Goal: Entertainment & Leisure: Consume media (video, audio)

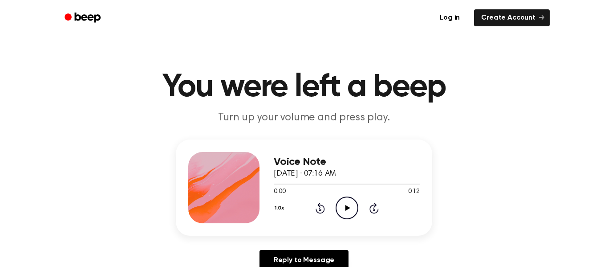
click at [345, 213] on icon "Play Audio" at bounding box center [347, 207] width 23 height 23
click at [340, 201] on icon "Pause Audio" at bounding box center [347, 207] width 23 height 23
click at [341, 206] on icon "Play Audio" at bounding box center [347, 207] width 23 height 23
click at [341, 206] on icon "Pause Audio" at bounding box center [347, 207] width 23 height 23
click at [338, 211] on icon "Play Audio" at bounding box center [347, 207] width 23 height 23
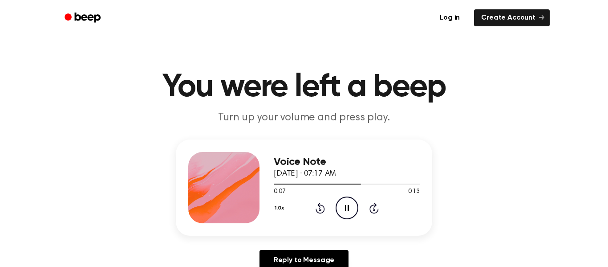
click at [348, 212] on icon "Pause Audio" at bounding box center [347, 207] width 23 height 23
click at [351, 201] on icon "Play Audio" at bounding box center [347, 207] width 23 height 23
click at [348, 199] on icon "Play Audio" at bounding box center [347, 207] width 23 height 23
click at [348, 202] on icon "Pause Audio" at bounding box center [347, 207] width 23 height 23
click at [341, 209] on icon "Play Audio" at bounding box center [347, 207] width 23 height 23
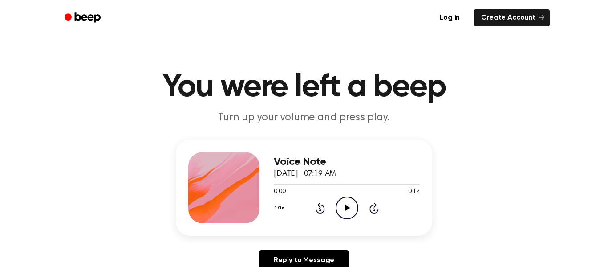
click at [358, 212] on div "1.0x Rewind 5 seconds Play Audio Skip 5 seconds" at bounding box center [347, 207] width 146 height 23
click at [355, 210] on icon "Play Audio" at bounding box center [347, 207] width 23 height 23
click at [351, 205] on icon "Pause Audio" at bounding box center [347, 207] width 23 height 23
click at [335, 196] on div "1.0x Rewind 5 seconds Play Audio Skip 5 seconds" at bounding box center [347, 207] width 146 height 23
click at [336, 198] on icon "Play Audio" at bounding box center [347, 207] width 23 height 23
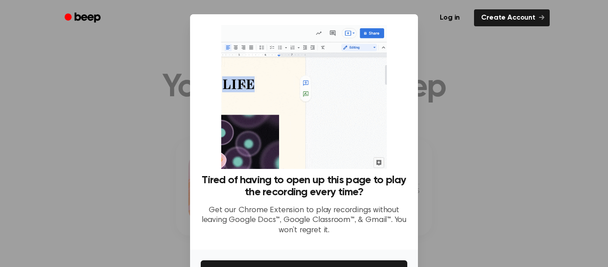
click at [148, 35] on div "Log in Create Account" at bounding box center [303, 18] width 491 height 36
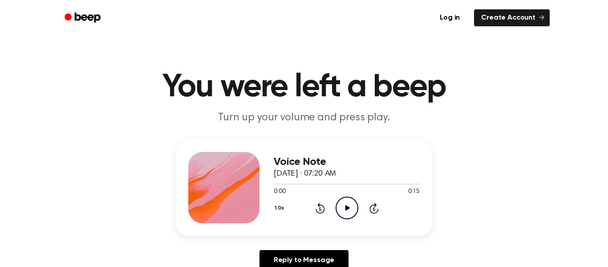
click at [348, 201] on icon "Play Audio" at bounding box center [347, 207] width 23 height 23
click at [300, 181] on div at bounding box center [347, 183] width 146 height 7
click at [352, 217] on circle at bounding box center [347, 208] width 22 height 22
click at [348, 207] on icon at bounding box center [347, 208] width 5 height 6
click at [348, 205] on icon at bounding box center [347, 208] width 4 height 6
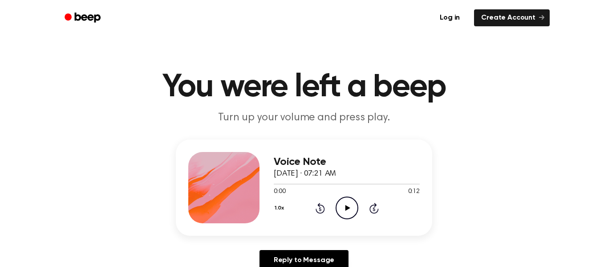
click at [346, 205] on icon "Play Audio" at bounding box center [347, 207] width 23 height 23
click at [345, 209] on icon at bounding box center [347, 208] width 4 height 6
click at [338, 207] on icon "Play Audio" at bounding box center [347, 207] width 23 height 23
click at [348, 199] on icon "Pause Audio" at bounding box center [347, 207] width 23 height 23
